Goal: Find contact information: Find contact information

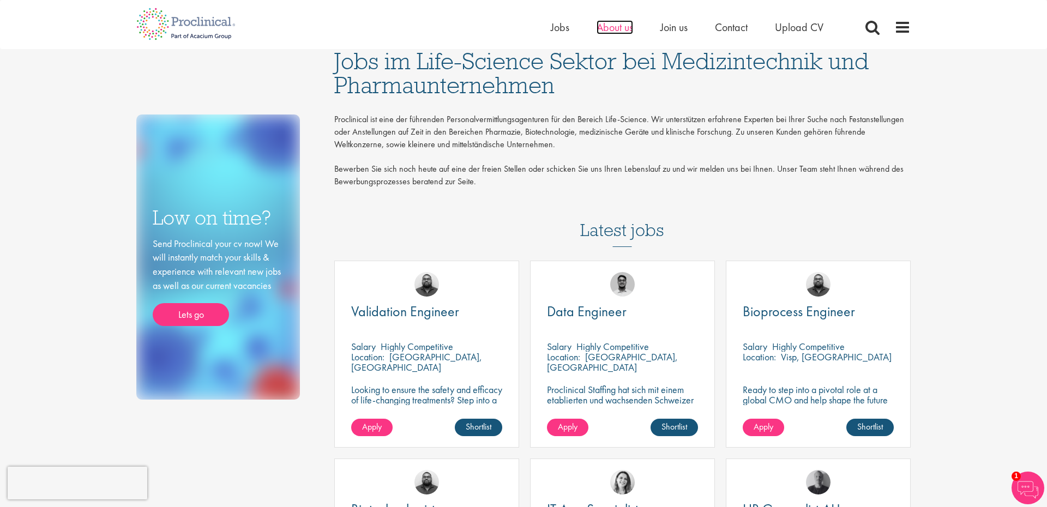
click at [622, 30] on span "About us" at bounding box center [615, 27] width 37 height 14
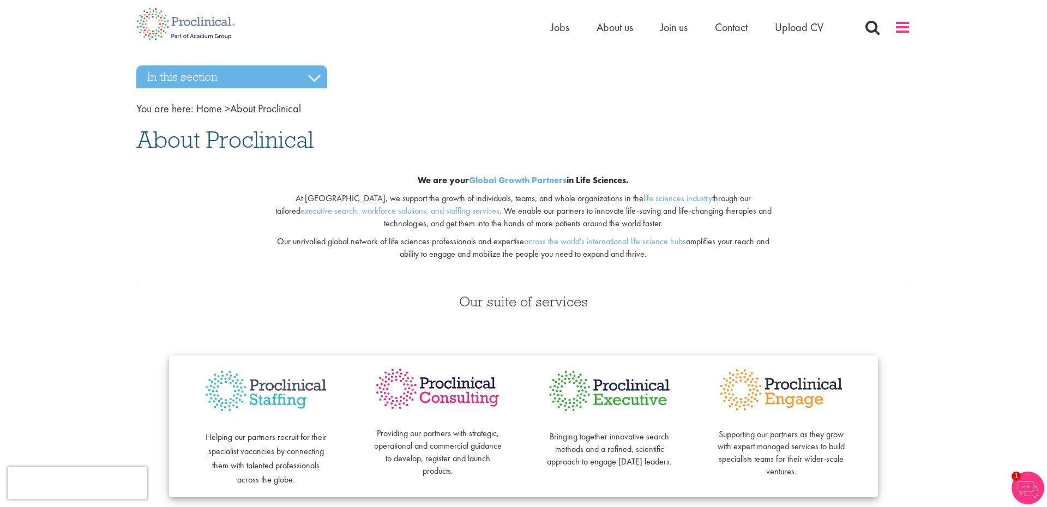
click at [910, 27] on span at bounding box center [902, 27] width 16 height 16
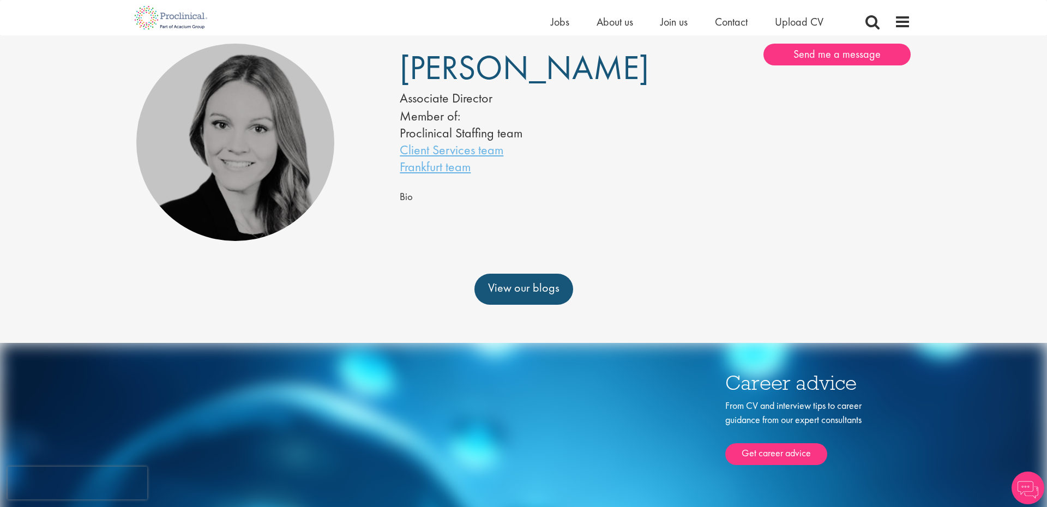
scroll to position [78, 0]
click at [446, 152] on link "Client Services team" at bounding box center [452, 150] width 104 height 17
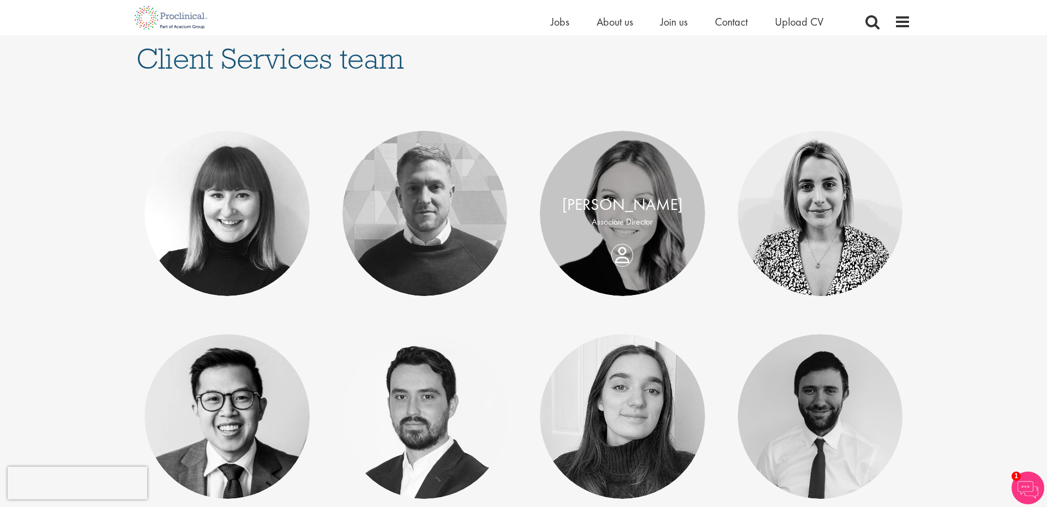
click at [621, 234] on div "Lisa Gobel Associate Director" at bounding box center [622, 213] width 165 height 41
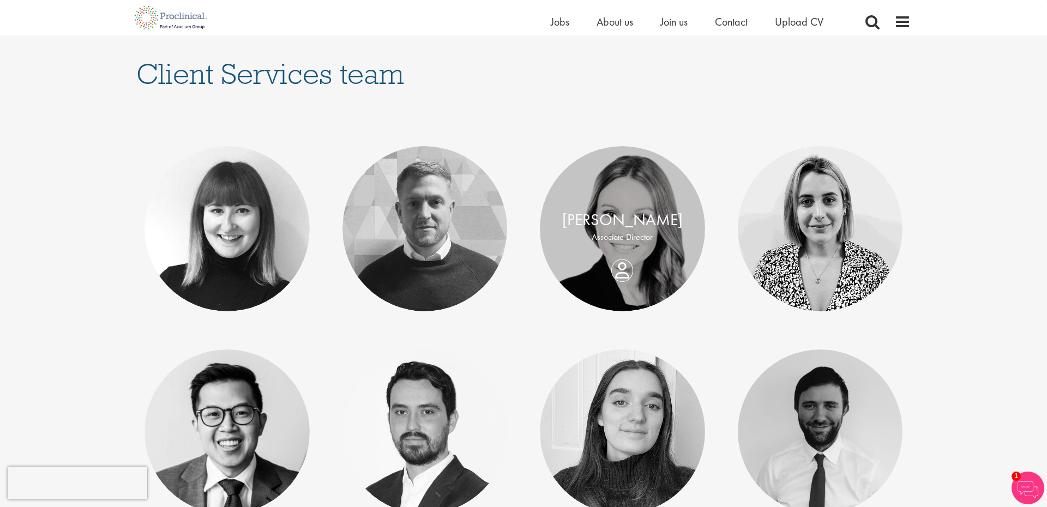
scroll to position [136, 0]
click at [619, 250] on div "Lisa Gobel Associate Director" at bounding box center [622, 229] width 165 height 41
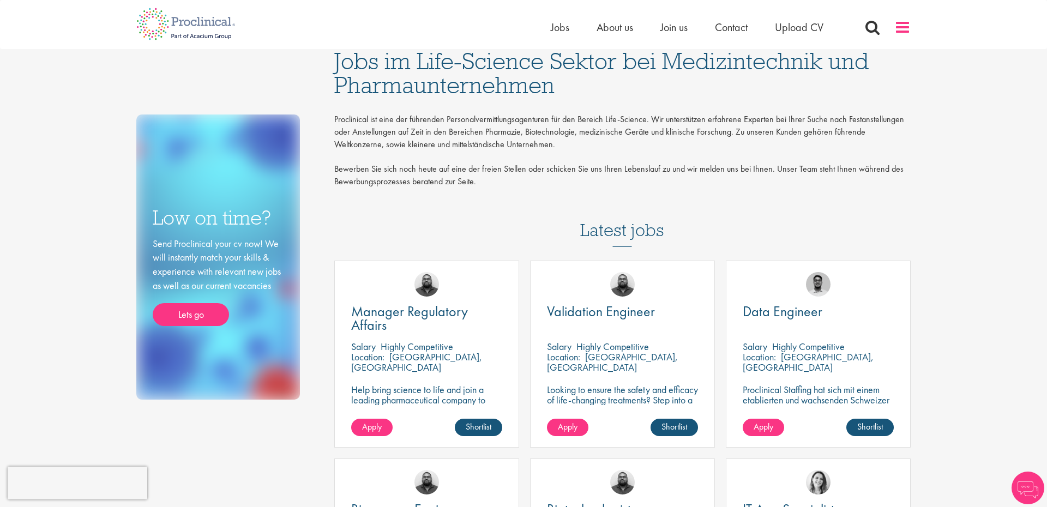
click at [902, 25] on span at bounding box center [902, 27] width 16 height 16
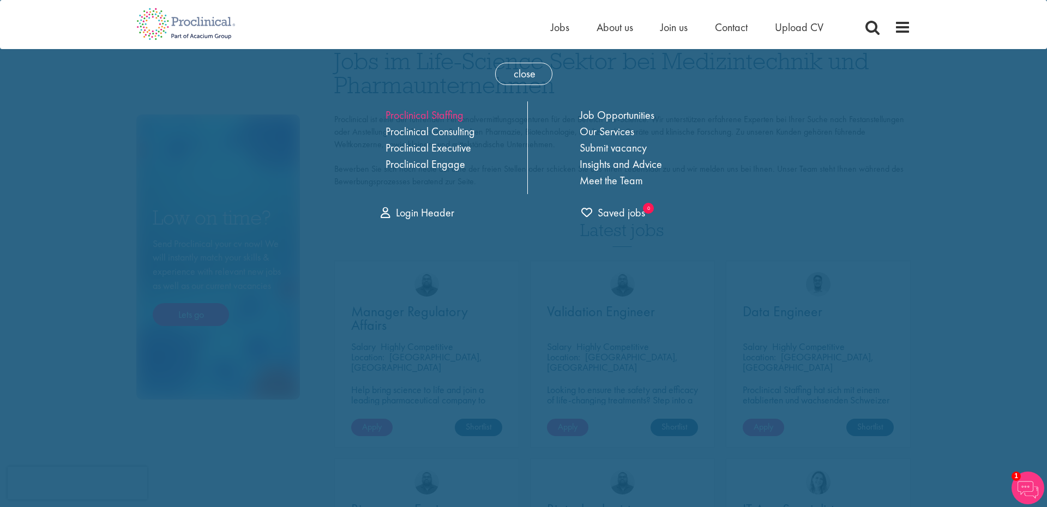
click at [443, 119] on link "Proclinical Staffing" at bounding box center [425, 115] width 78 height 14
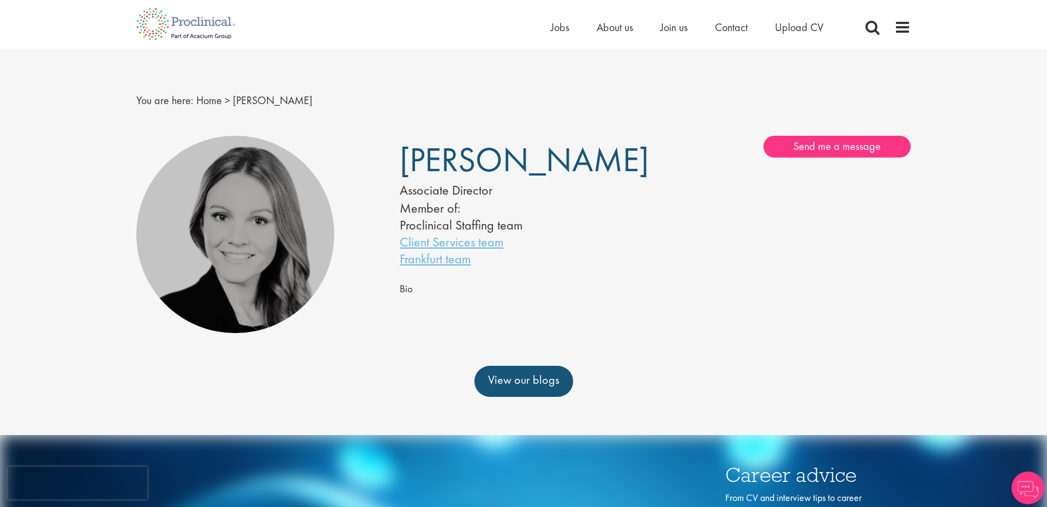
drag, startPoint x: 776, startPoint y: 149, endPoint x: 768, endPoint y: 151, distance: 8.3
click at [776, 149] on link "Send me a message" at bounding box center [836, 147] width 147 height 22
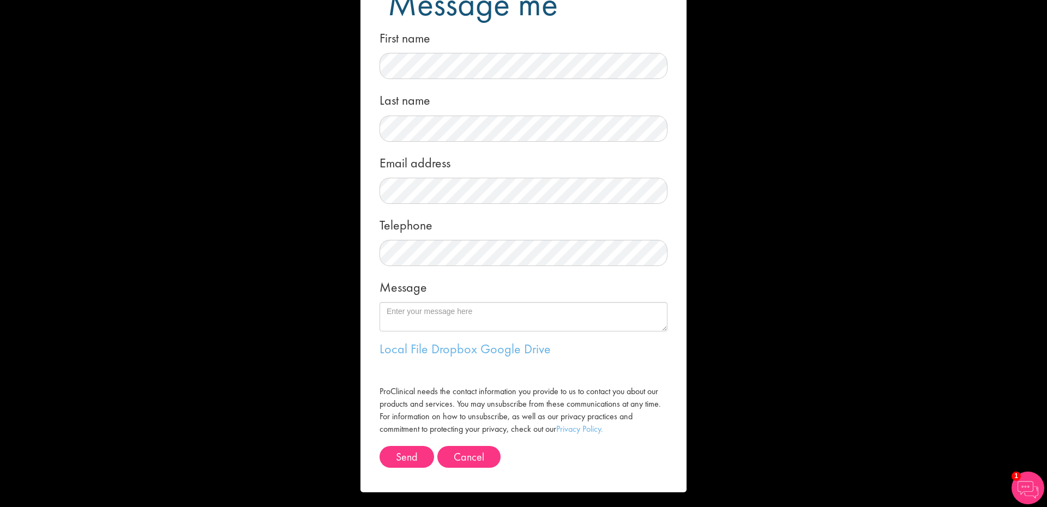
scroll to position [53, 0]
click at [470, 460] on button "Cancel" at bounding box center [468, 458] width 63 height 22
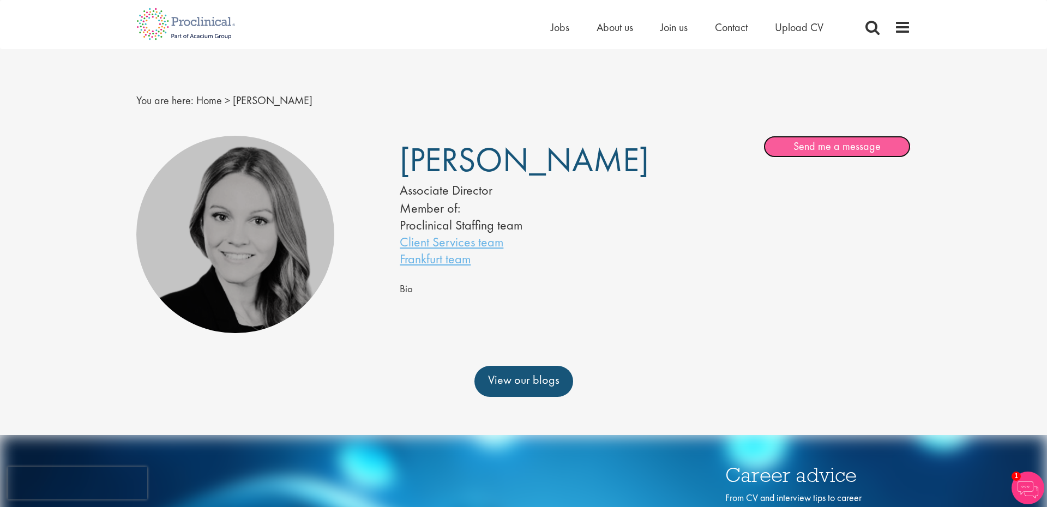
scroll to position [0, 0]
click at [626, 27] on span "About us" at bounding box center [615, 27] width 37 height 14
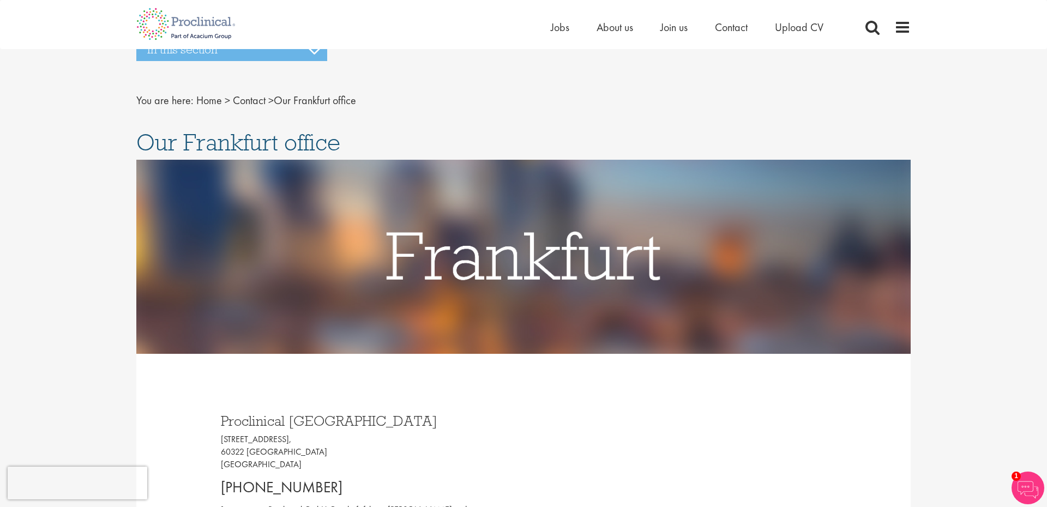
click at [308, 1] on div "Home Jobs About us Join us Contact Upload CV" at bounding box center [519, 20] width 783 height 41
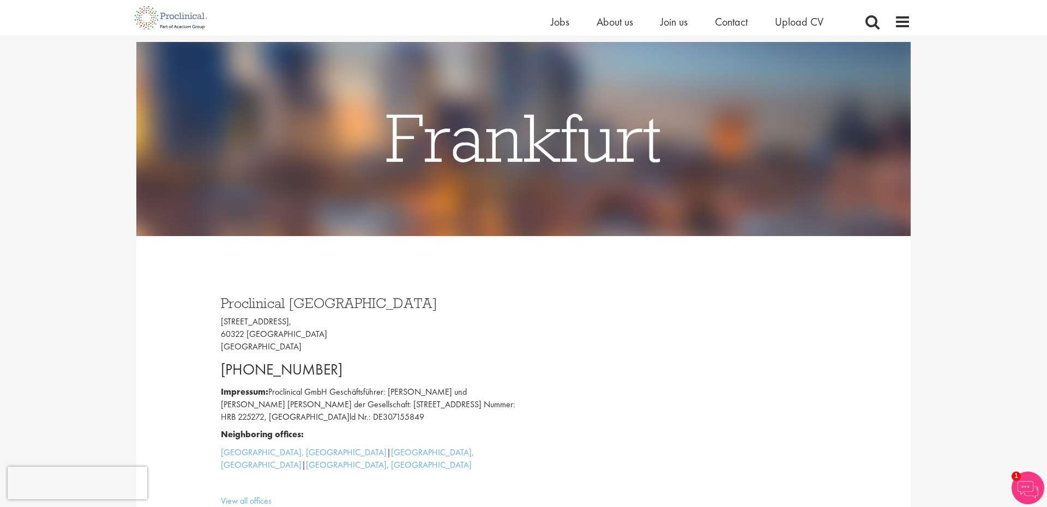
scroll to position [105, 0]
